Goal: Transaction & Acquisition: Purchase product/service

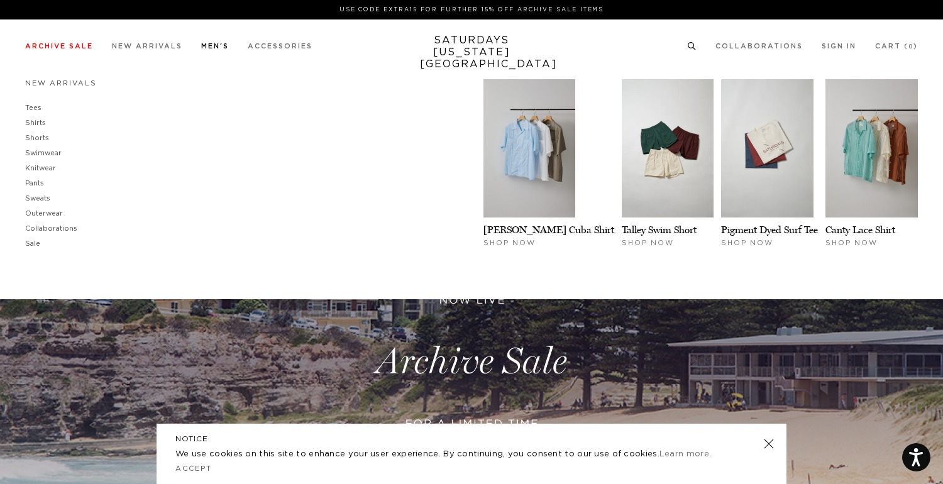
click at [213, 45] on link "Men's" at bounding box center [215, 46] width 28 height 7
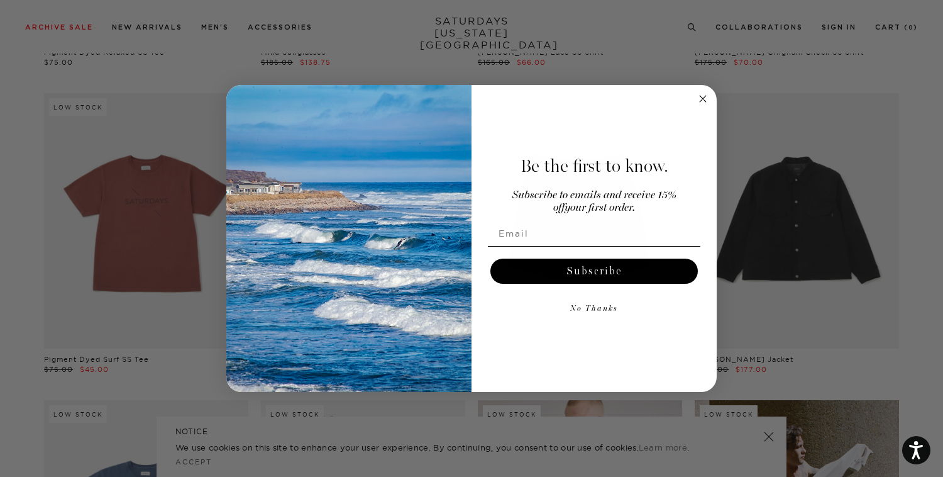
scroll to position [1883, 0]
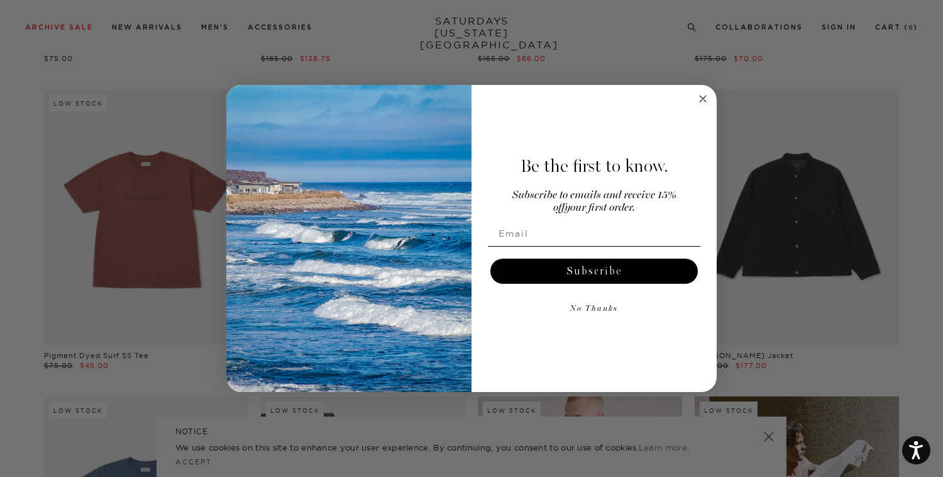
click at [704, 100] on icon "Close dialog" at bounding box center [703, 98] width 15 height 15
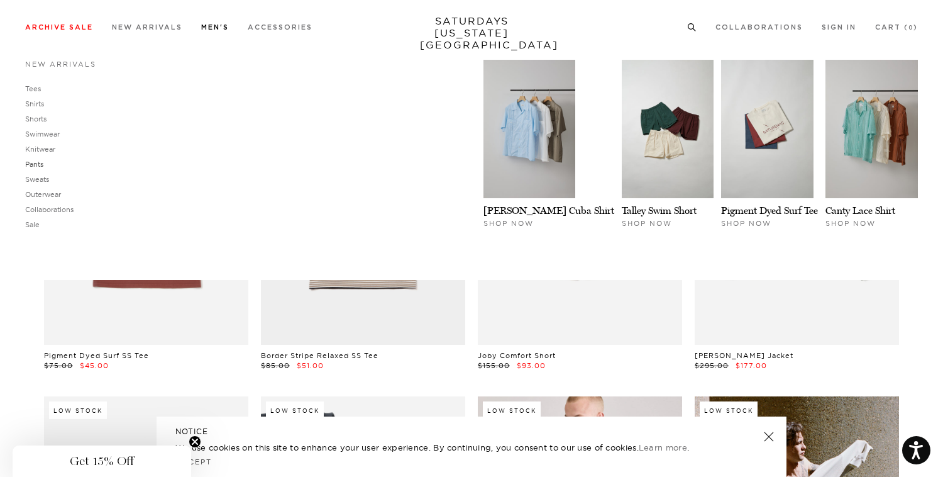
click at [37, 169] on link "Pants" at bounding box center [34, 164] width 18 height 9
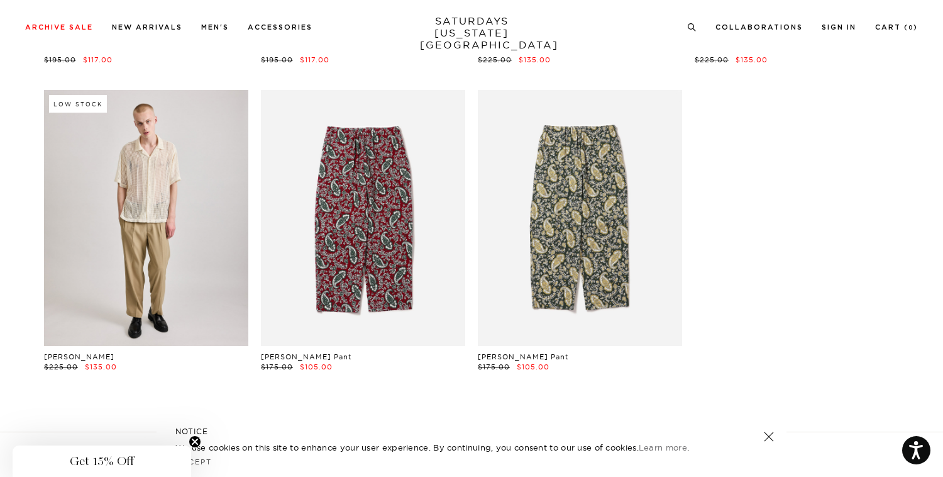
scroll to position [348, 0]
click at [133, 270] on link at bounding box center [146, 216] width 204 height 255
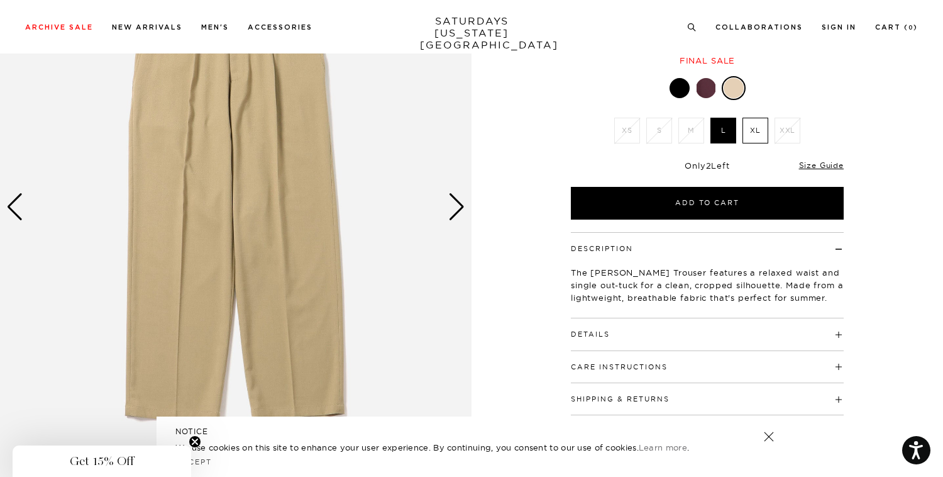
scroll to position [122, 0]
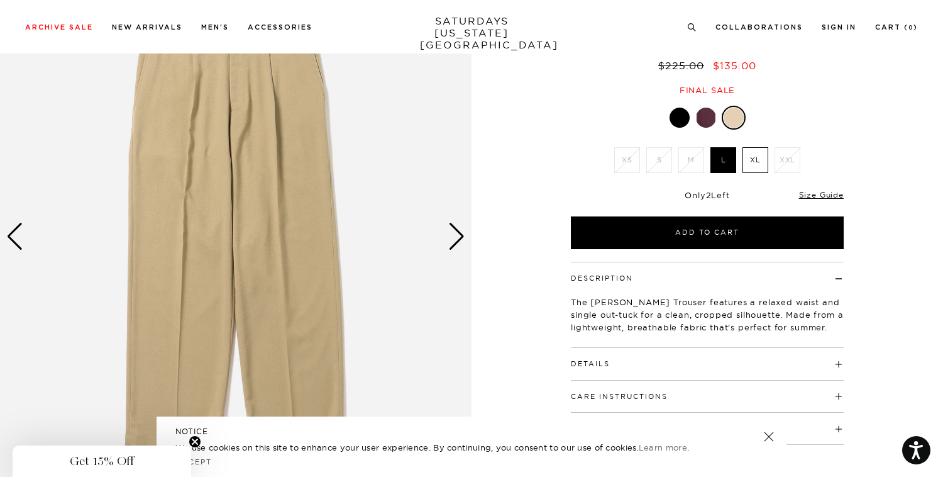
click at [455, 238] on div "Next slide" at bounding box center [456, 237] width 17 height 28
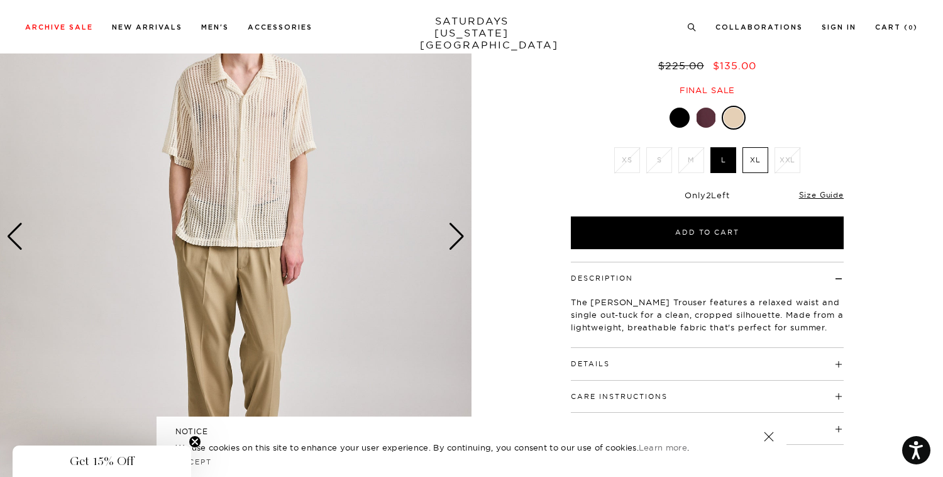
click at [455, 238] on div "Next slide" at bounding box center [456, 237] width 17 height 28
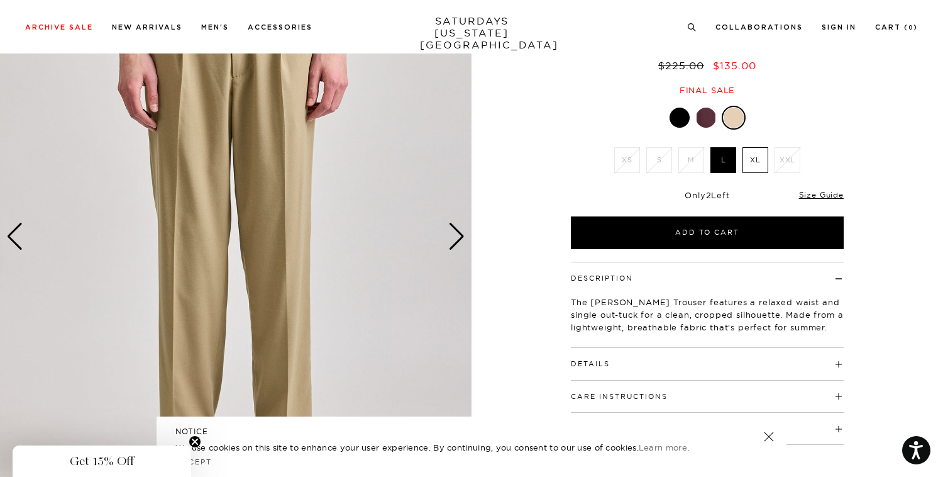
click at [455, 238] on div "Next slide" at bounding box center [456, 237] width 17 height 28
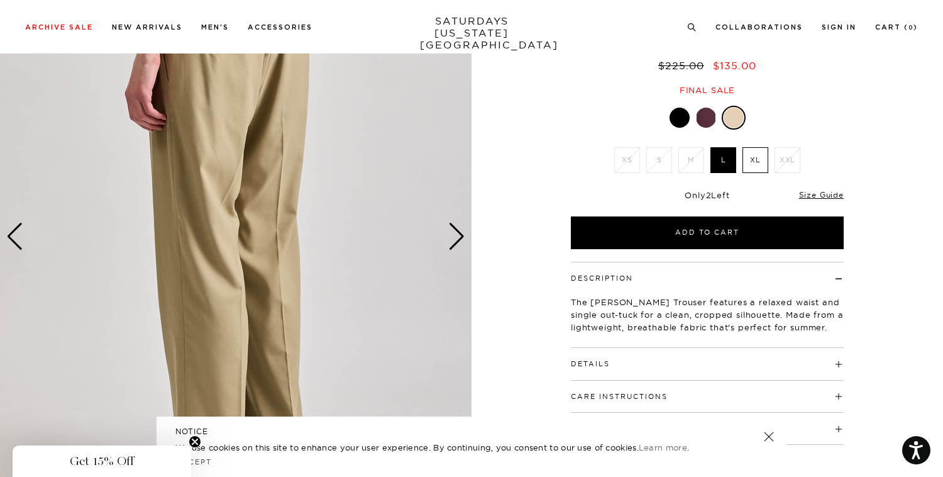
click at [455, 238] on div "Next slide" at bounding box center [456, 237] width 17 height 28
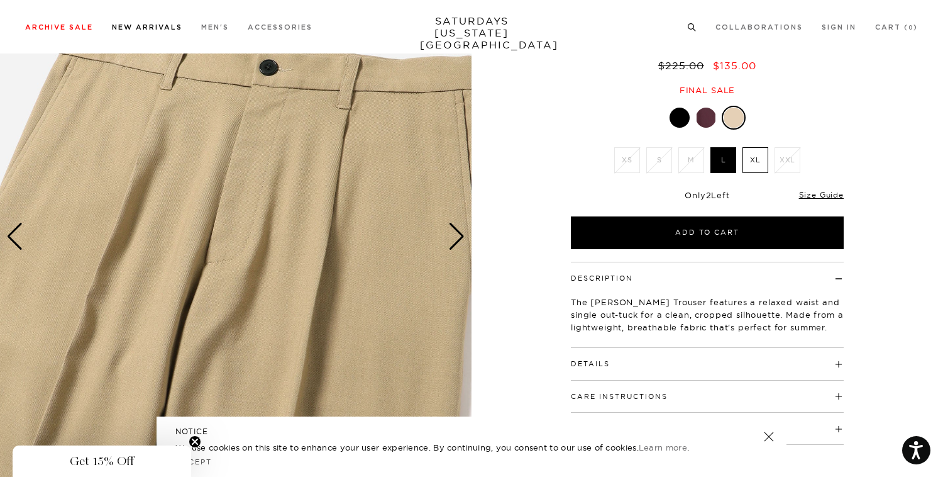
click at [153, 28] on link "New Arrivals" at bounding box center [147, 27] width 70 height 7
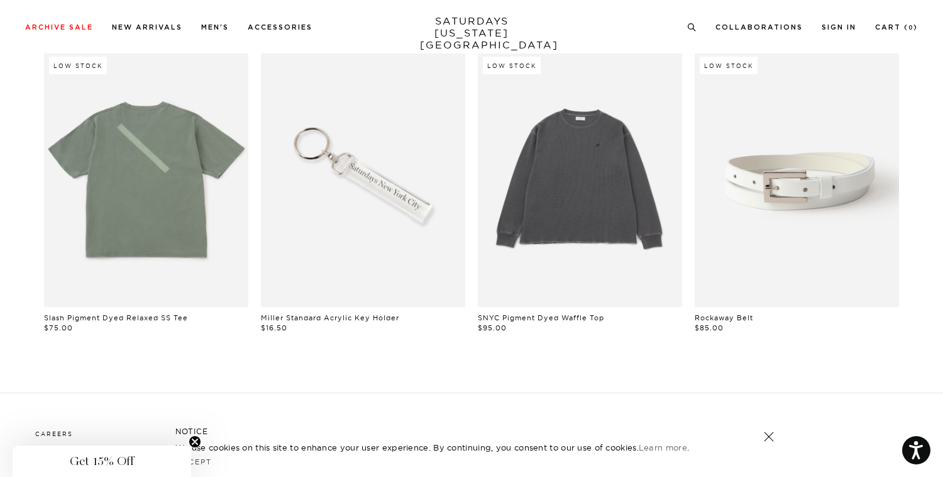
scroll to position [1022, 0]
